Goal: Information Seeking & Learning: Learn about a topic

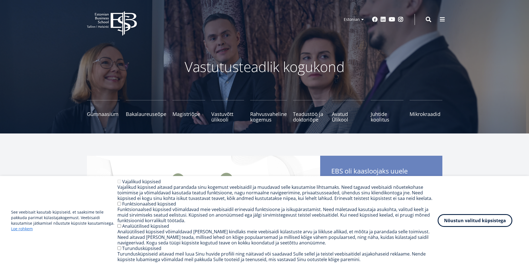
click at [483, 222] on button "Nõustun valitud küpsistega" at bounding box center [475, 220] width 75 height 13
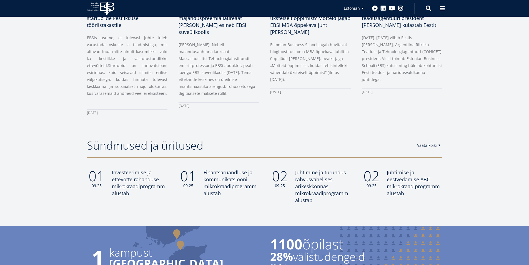
scroll to position [361, 0]
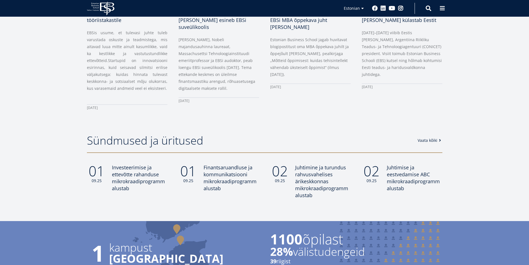
click at [439, 141] on span at bounding box center [440, 140] width 6 height 4
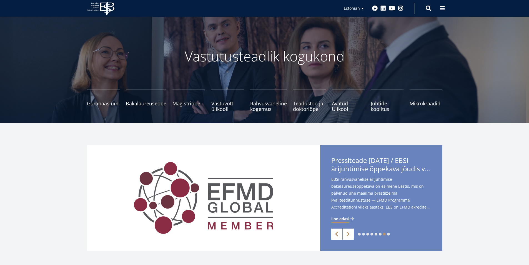
scroll to position [0, 0]
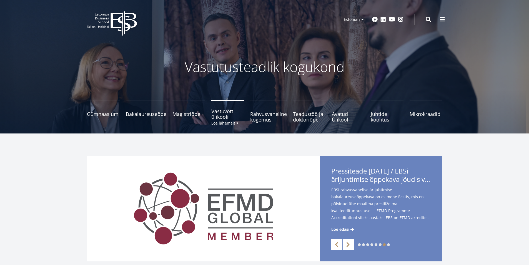
click at [218, 119] on span "Vastuvõtt ülikooli Loe lähemalt" at bounding box center [227, 113] width 33 height 11
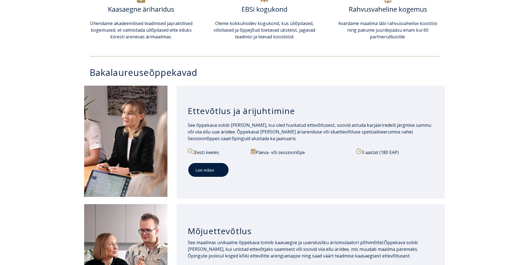
click at [206, 171] on link "Loe edasi" at bounding box center [208, 169] width 41 height 15
